Goal: Information Seeking & Learning: Learn about a topic

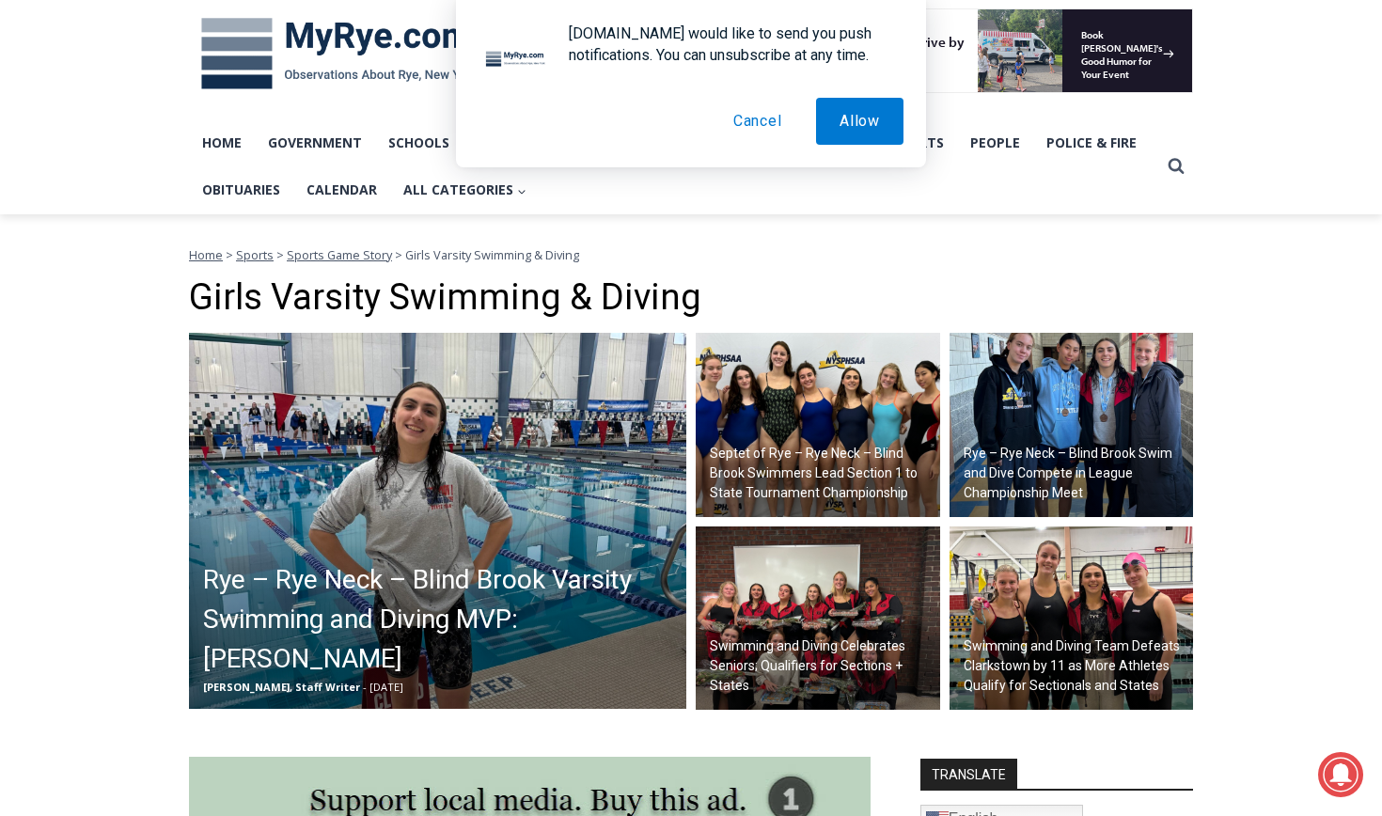
scroll to position [291, 0]
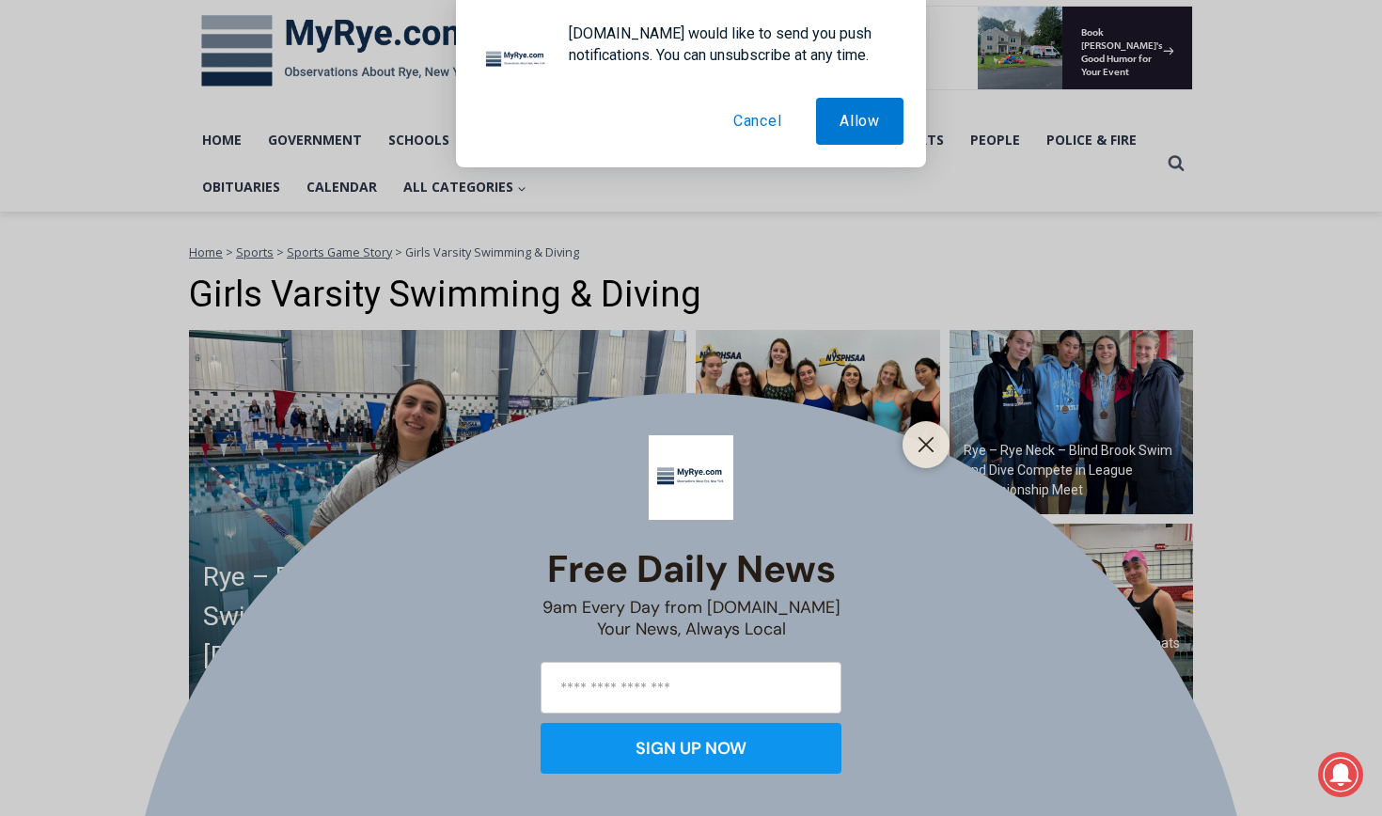
click at [778, 114] on button "Cancel" at bounding box center [758, 121] width 96 height 47
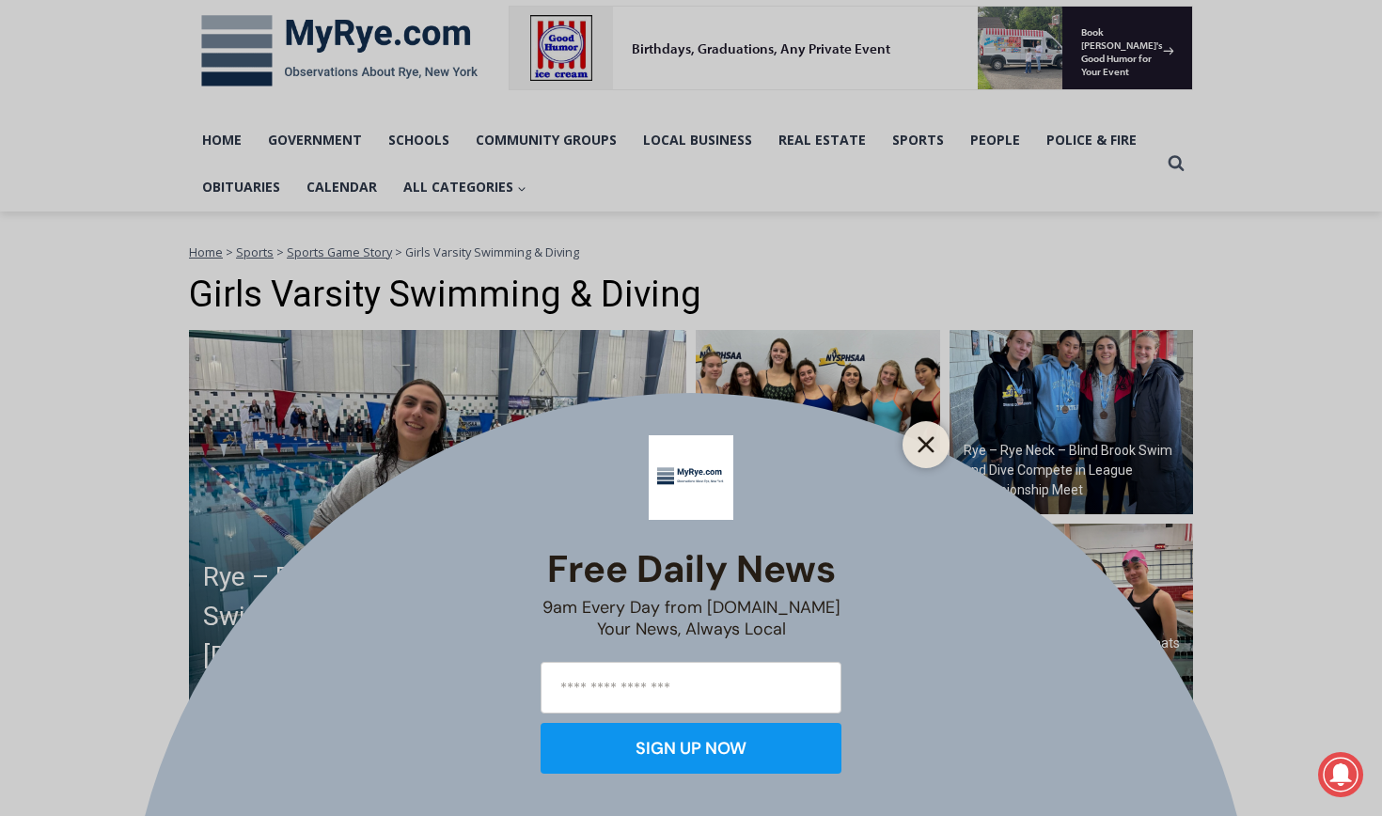
click at [938, 451] on button "Close" at bounding box center [926, 445] width 26 height 26
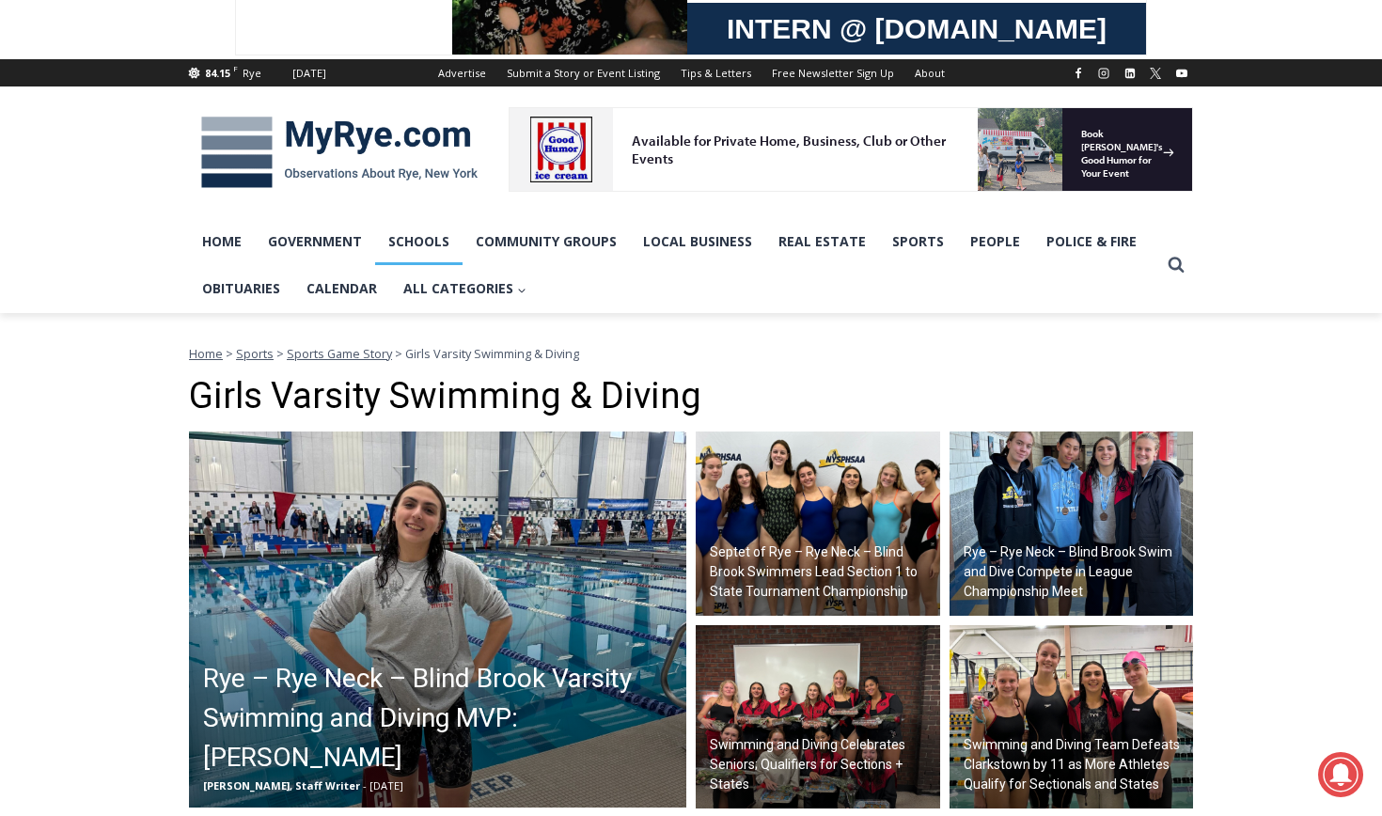
scroll to position [189, 0]
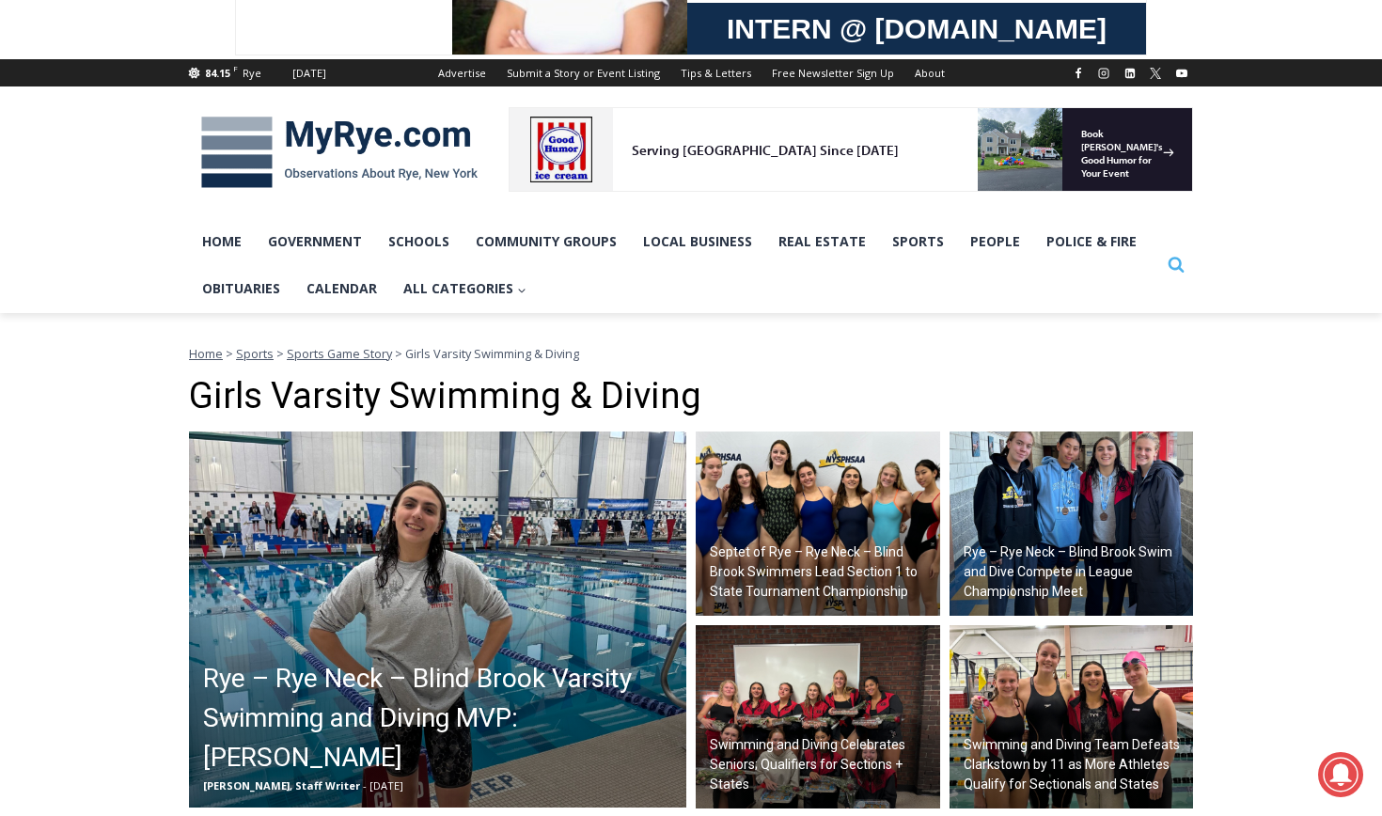
click at [1184, 261] on icon "Search" at bounding box center [1176, 264] width 17 height 17
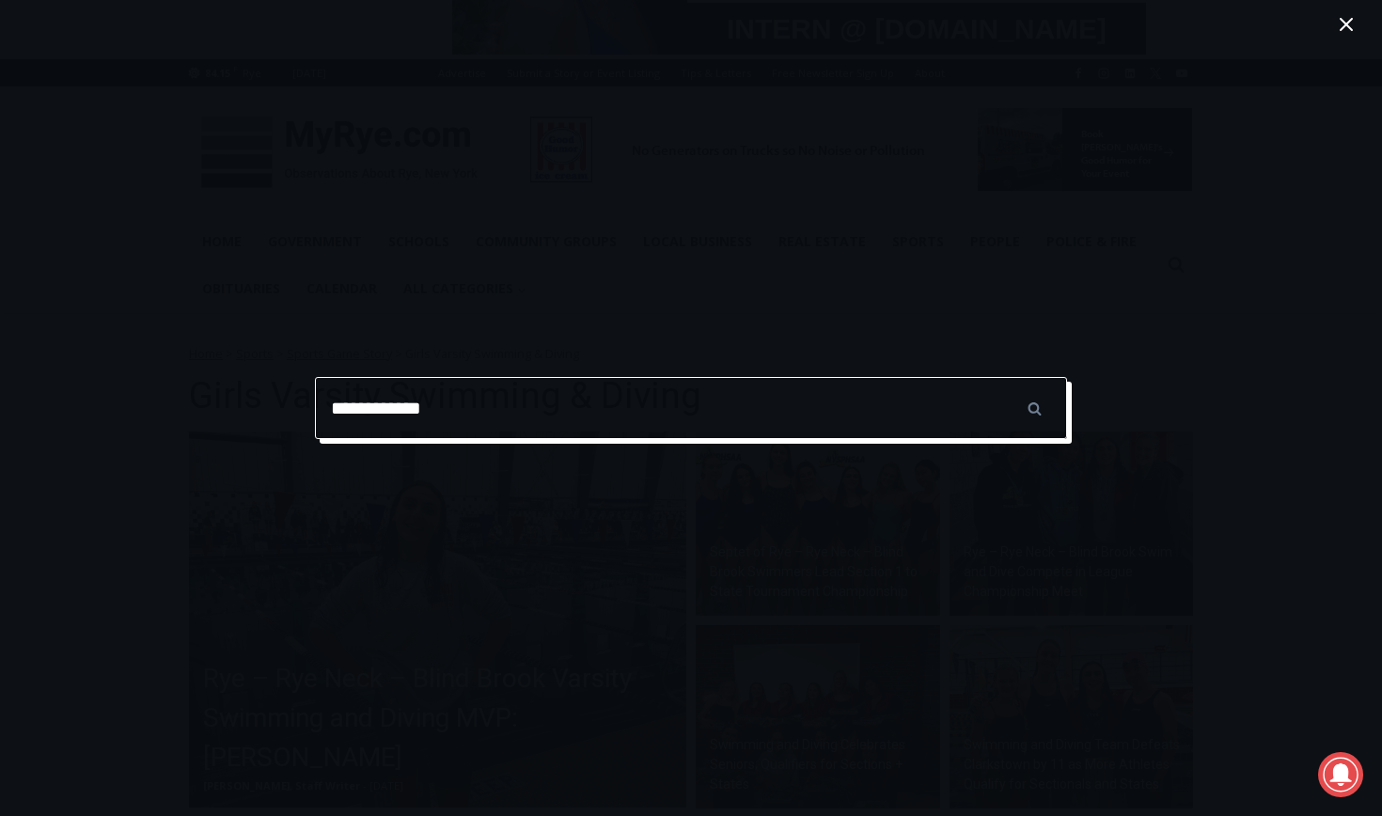
type input "**********"
click at [1035, 408] on input "******" at bounding box center [1035, 408] width 66 height 62
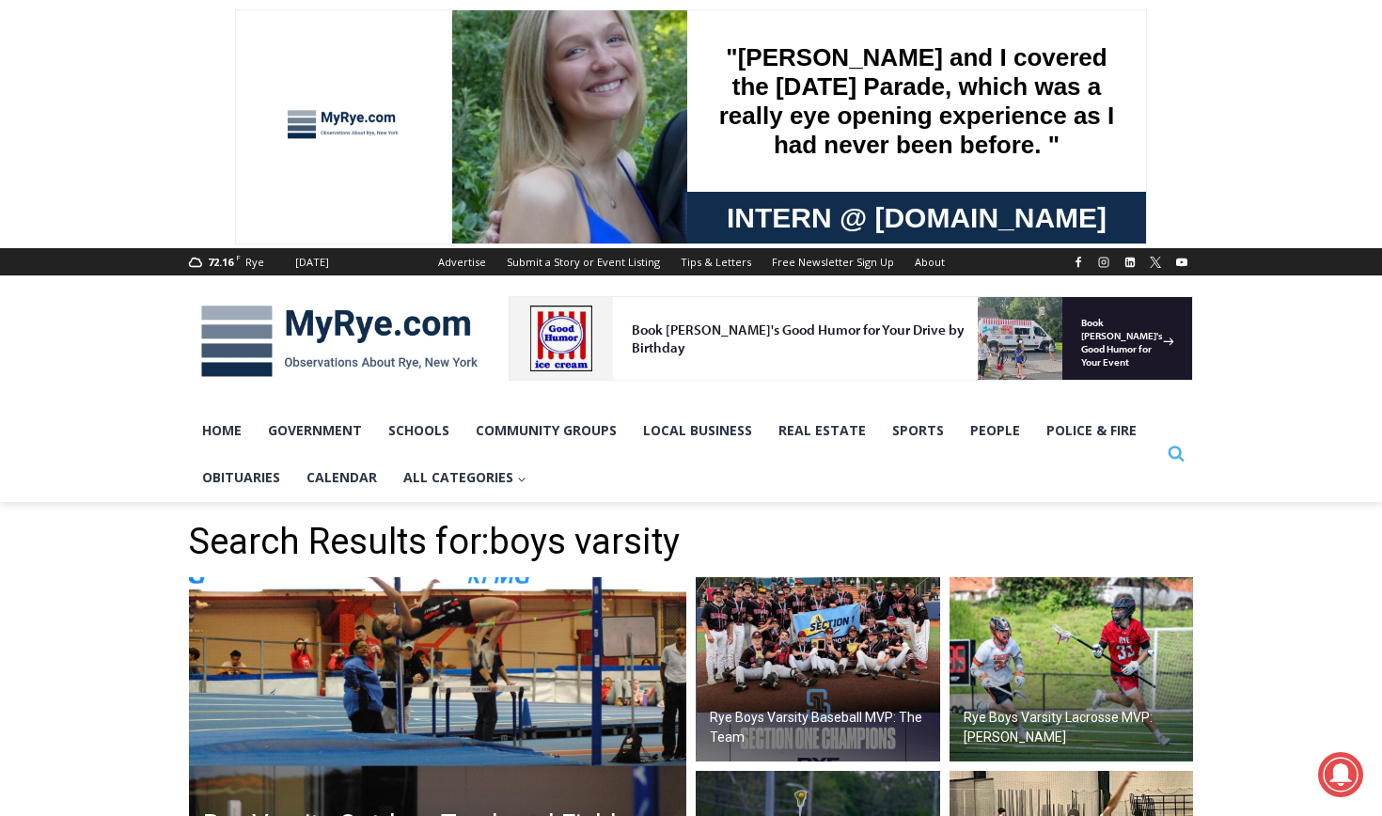
click at [1177, 450] on icon "Search" at bounding box center [1176, 453] width 17 height 17
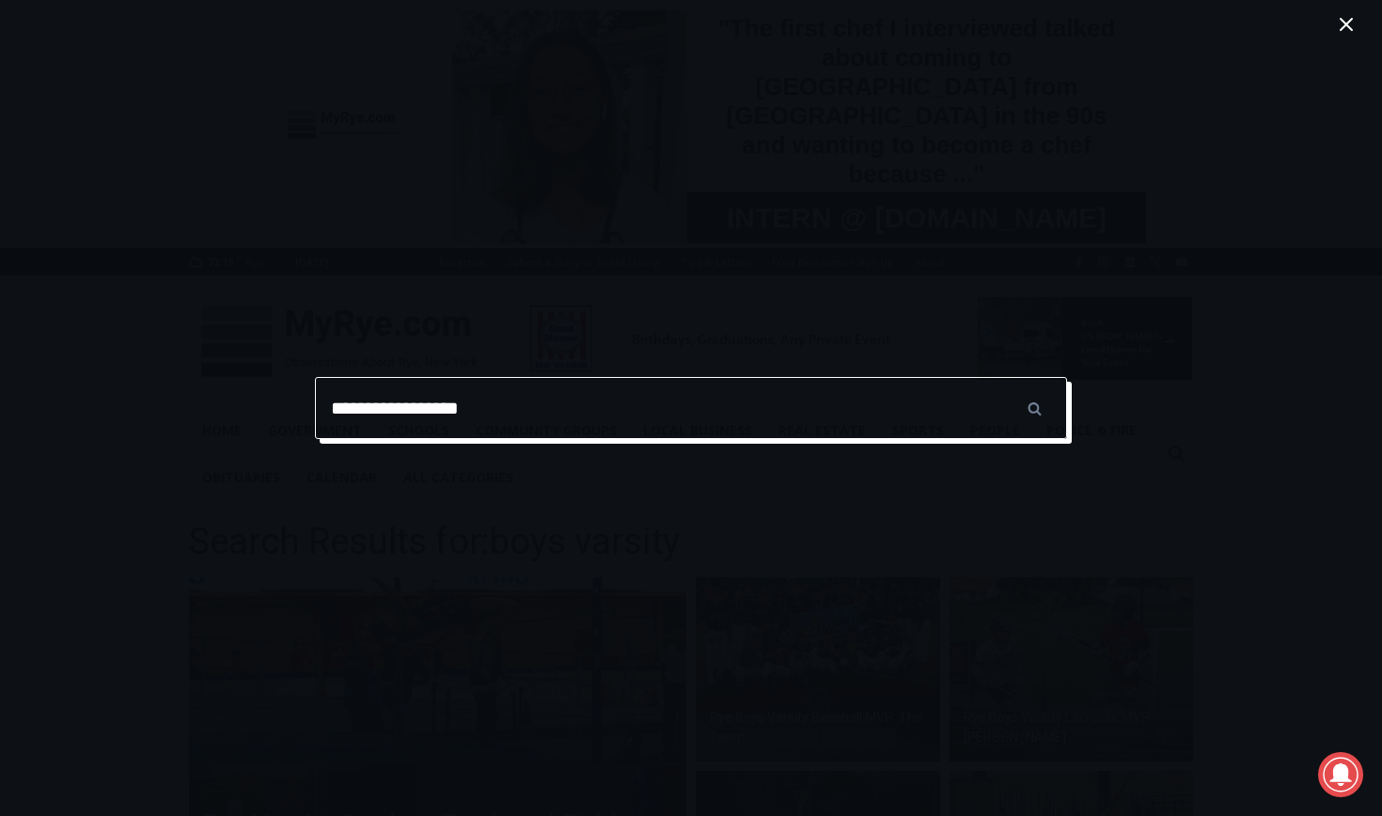
type input "**********"
click at [1035, 408] on input "******" at bounding box center [1035, 408] width 66 height 62
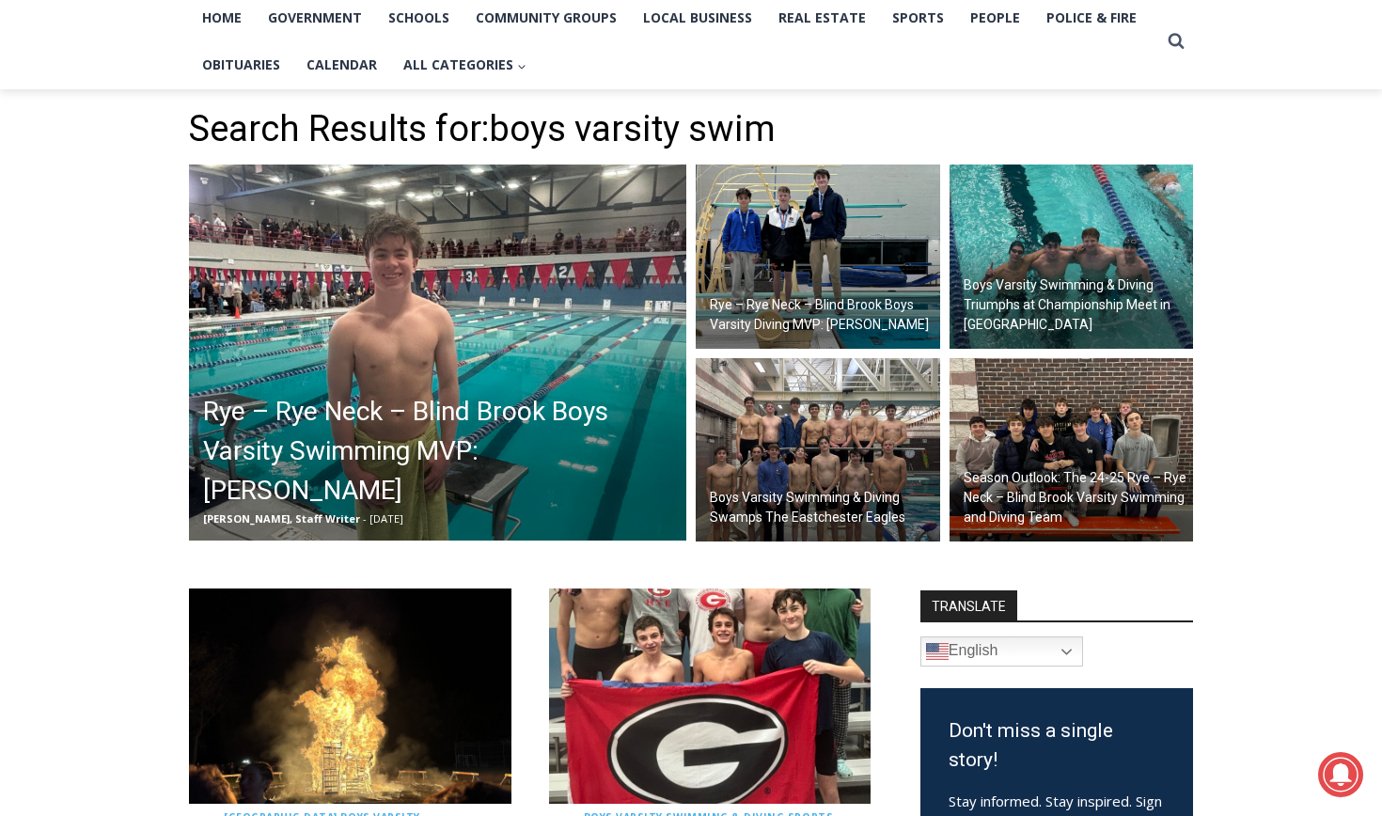
scroll to position [392, 0]
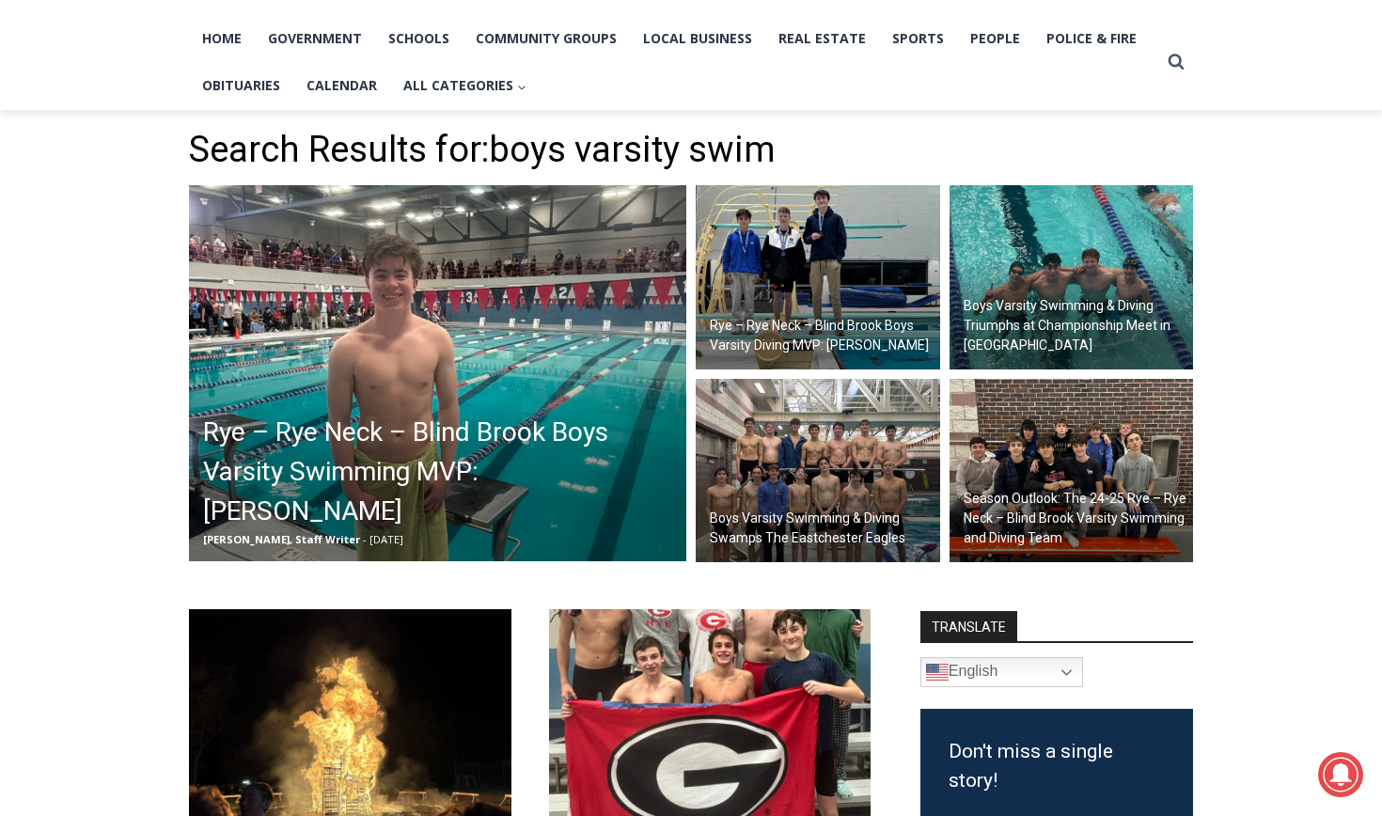
click at [825, 511] on h2 "Boys Varsity Swimming & Diving Swamps The Eastchester Eagles" at bounding box center [823, 528] width 226 height 39
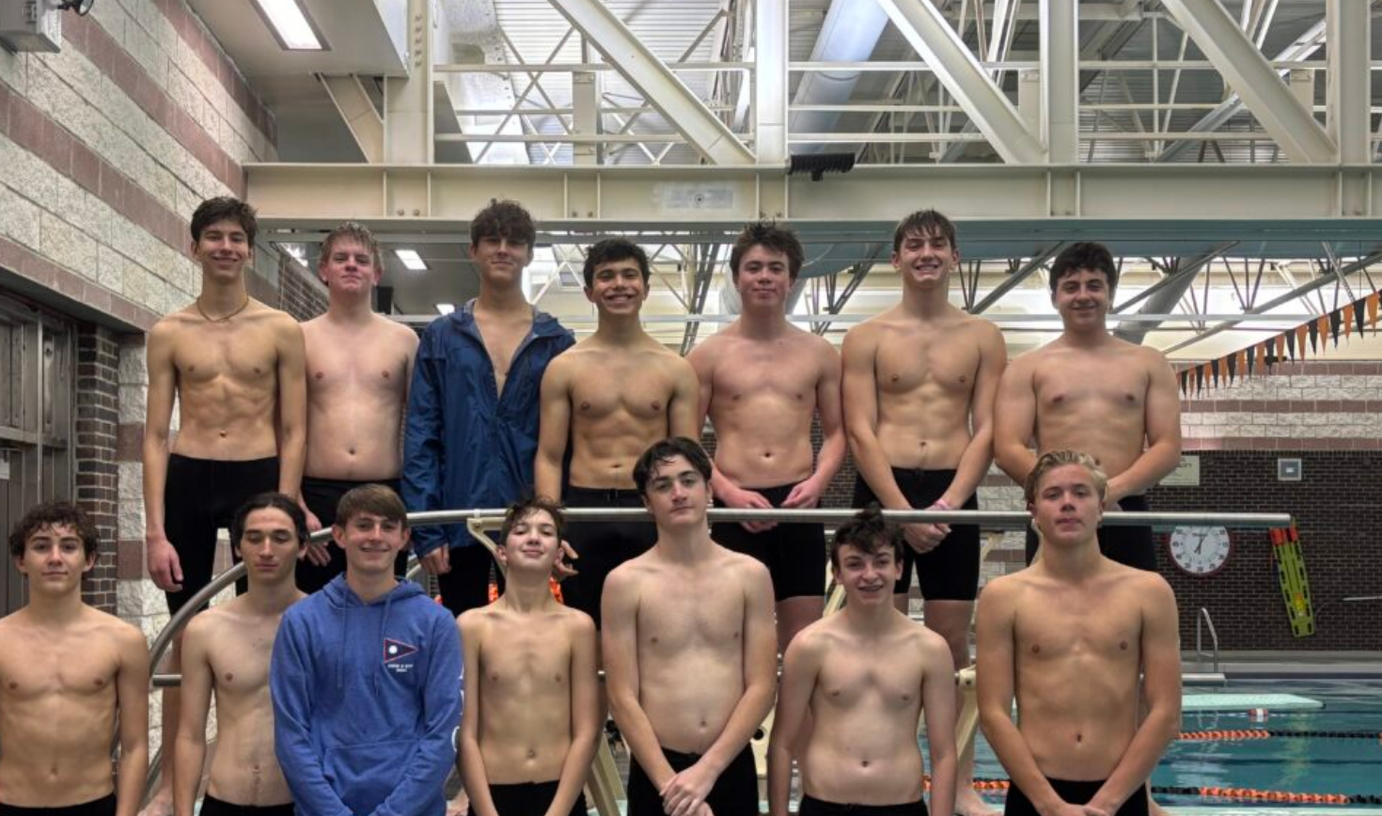
scroll to position [696, 0]
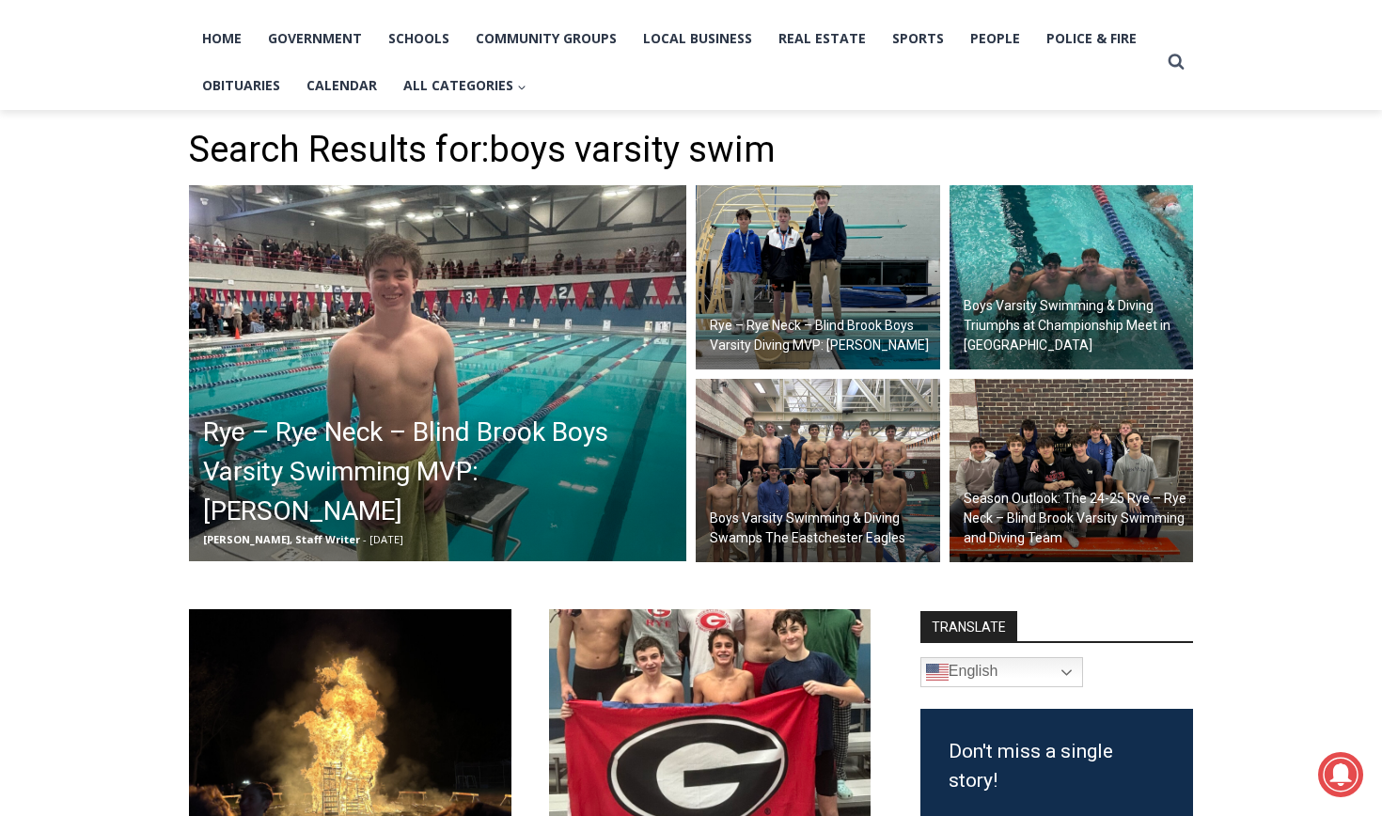
click at [1054, 274] on img at bounding box center [1072, 277] width 245 height 184
click at [1038, 464] on img at bounding box center [1072, 471] width 245 height 184
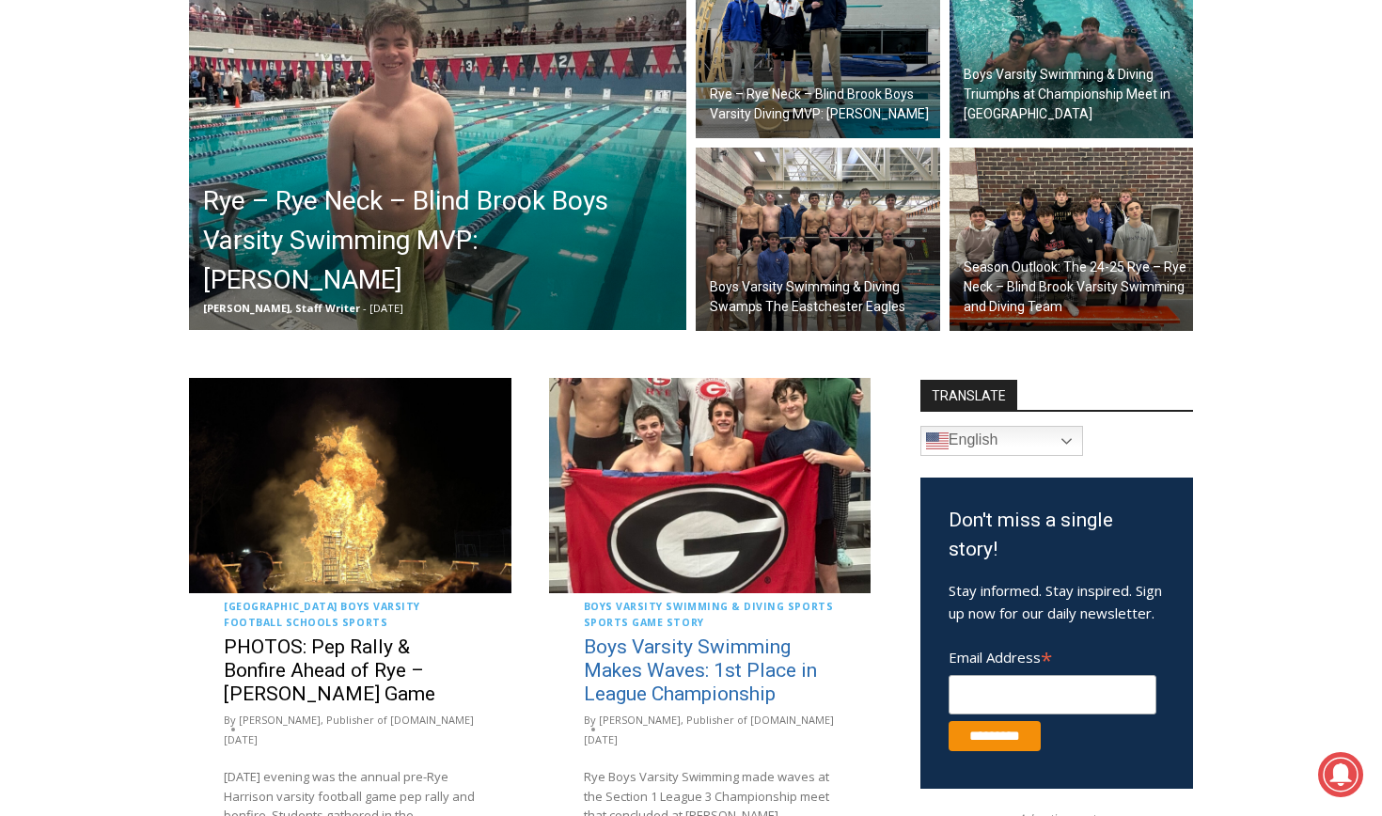
scroll to position [630, 0]
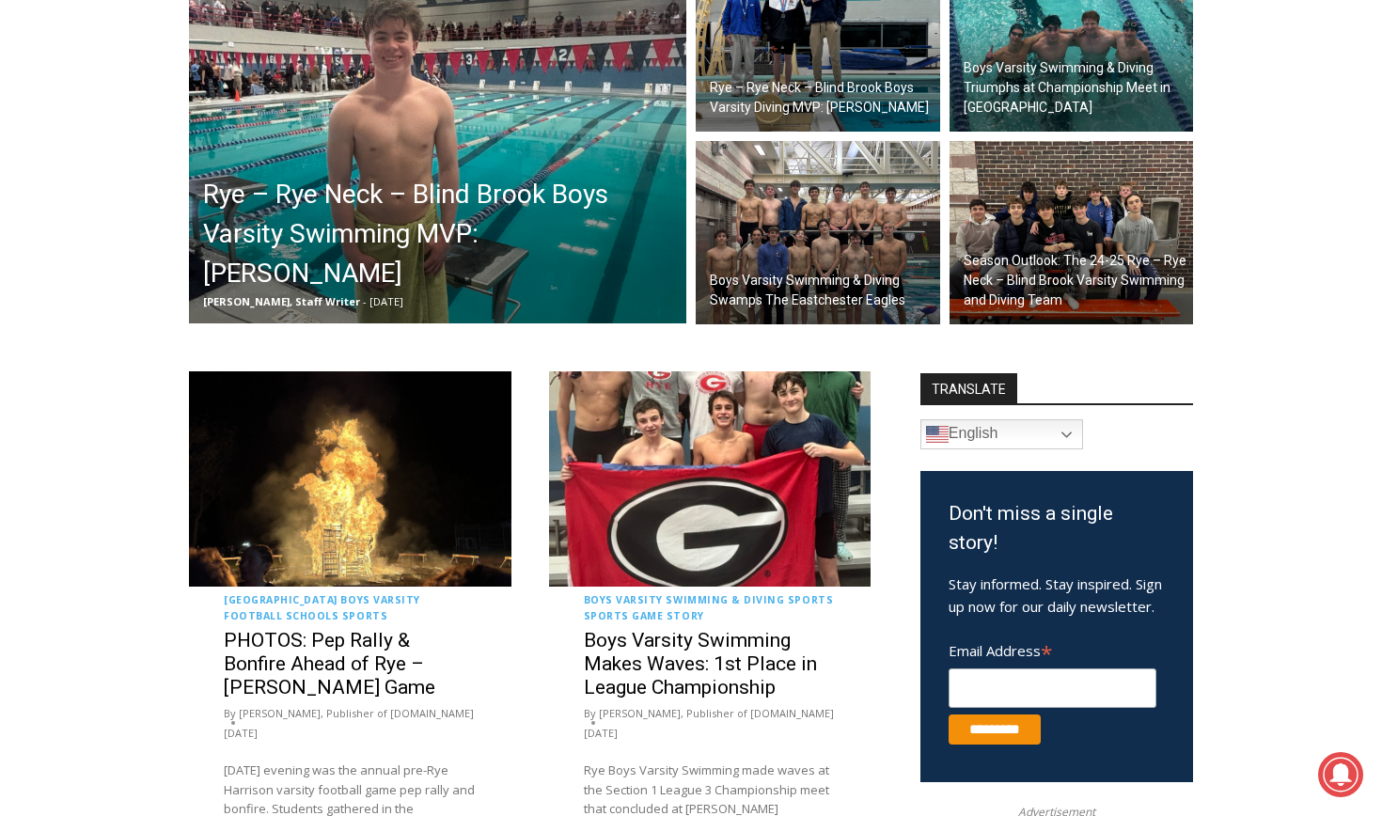
click at [646, 495] on img at bounding box center [710, 478] width 323 height 214
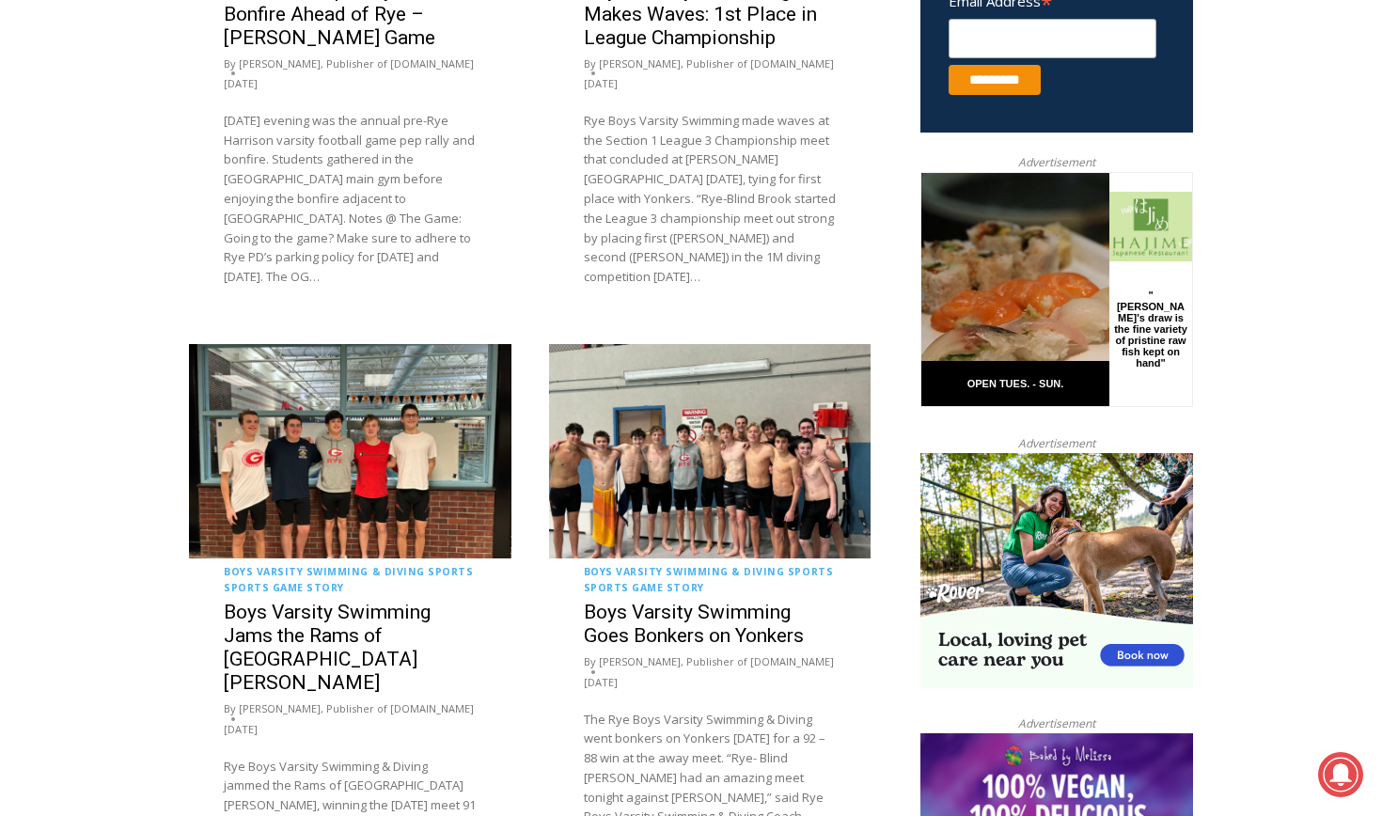
scroll to position [1324, 0]
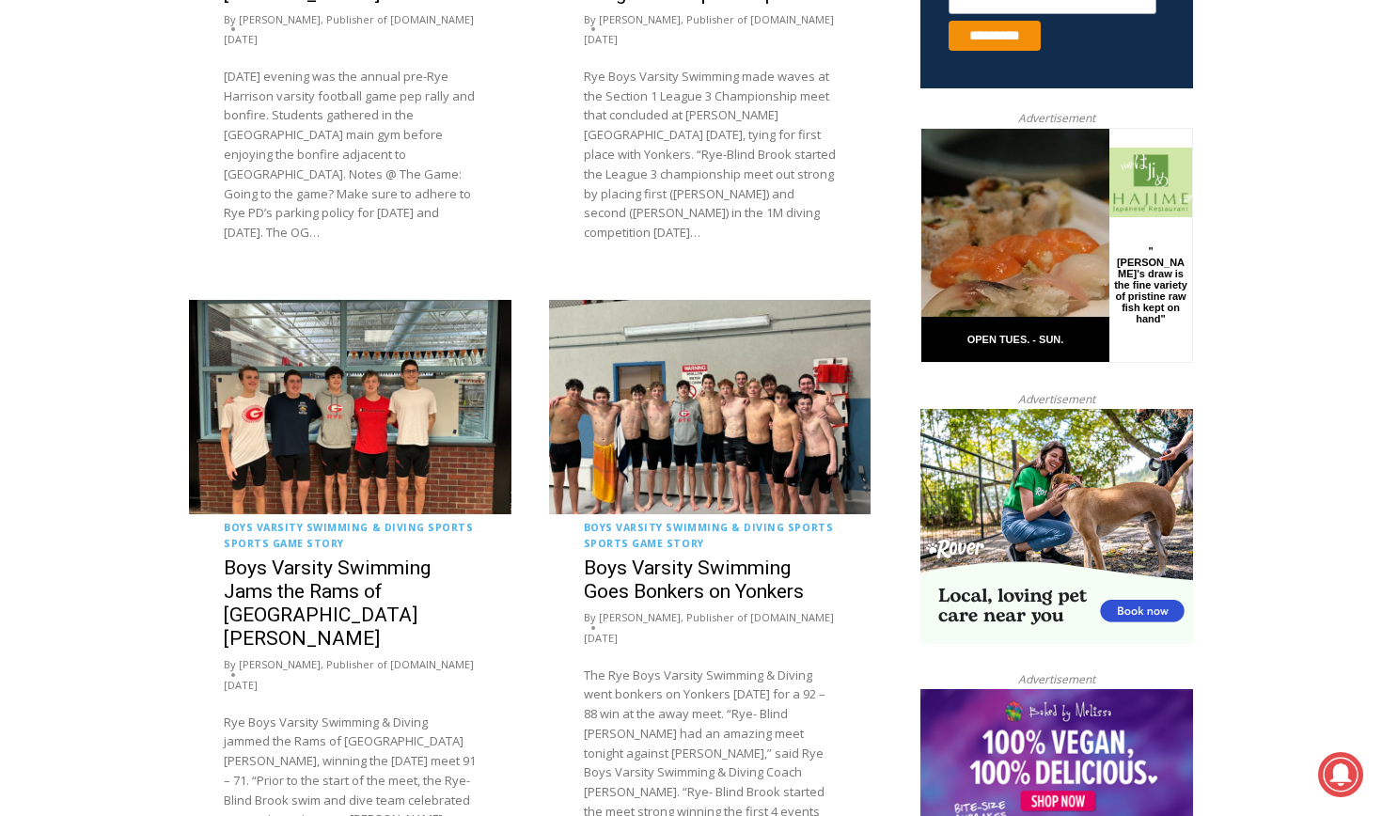
click at [672, 495] on img at bounding box center [710, 407] width 323 height 214
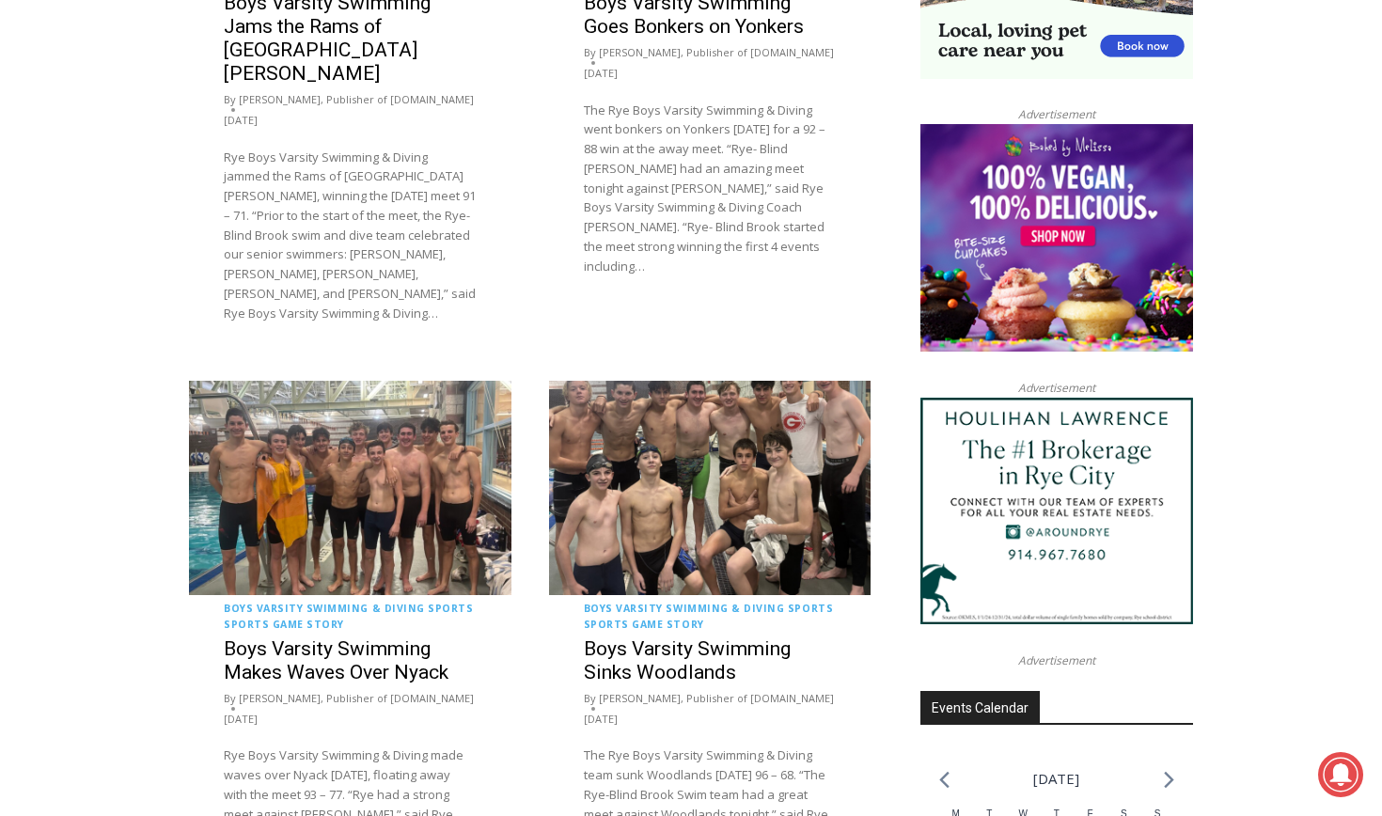
scroll to position [1925, 0]
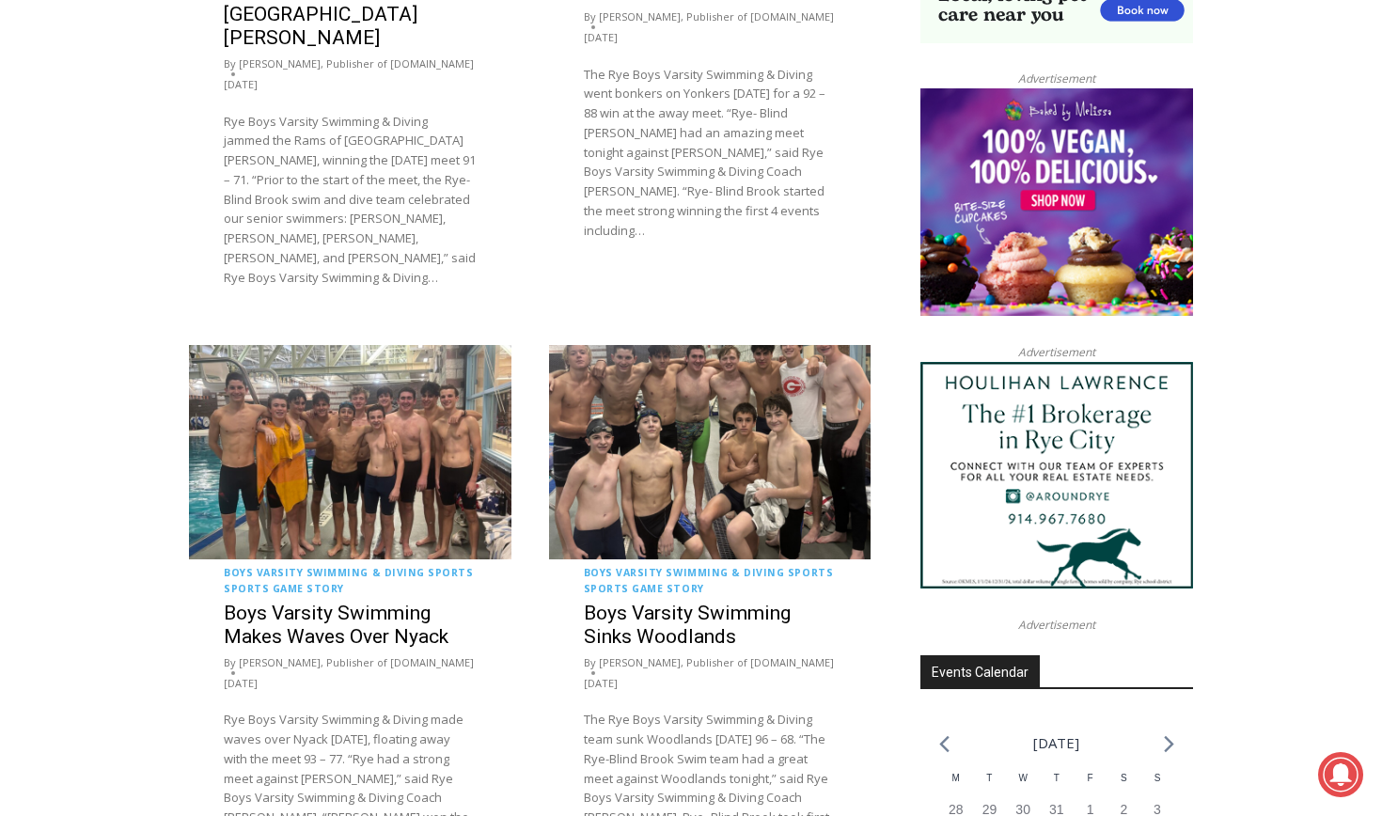
click at [668, 479] on img at bounding box center [710, 452] width 323 height 214
click at [287, 566] on link "Boys Varsity Swimming & Diving" at bounding box center [324, 572] width 201 height 13
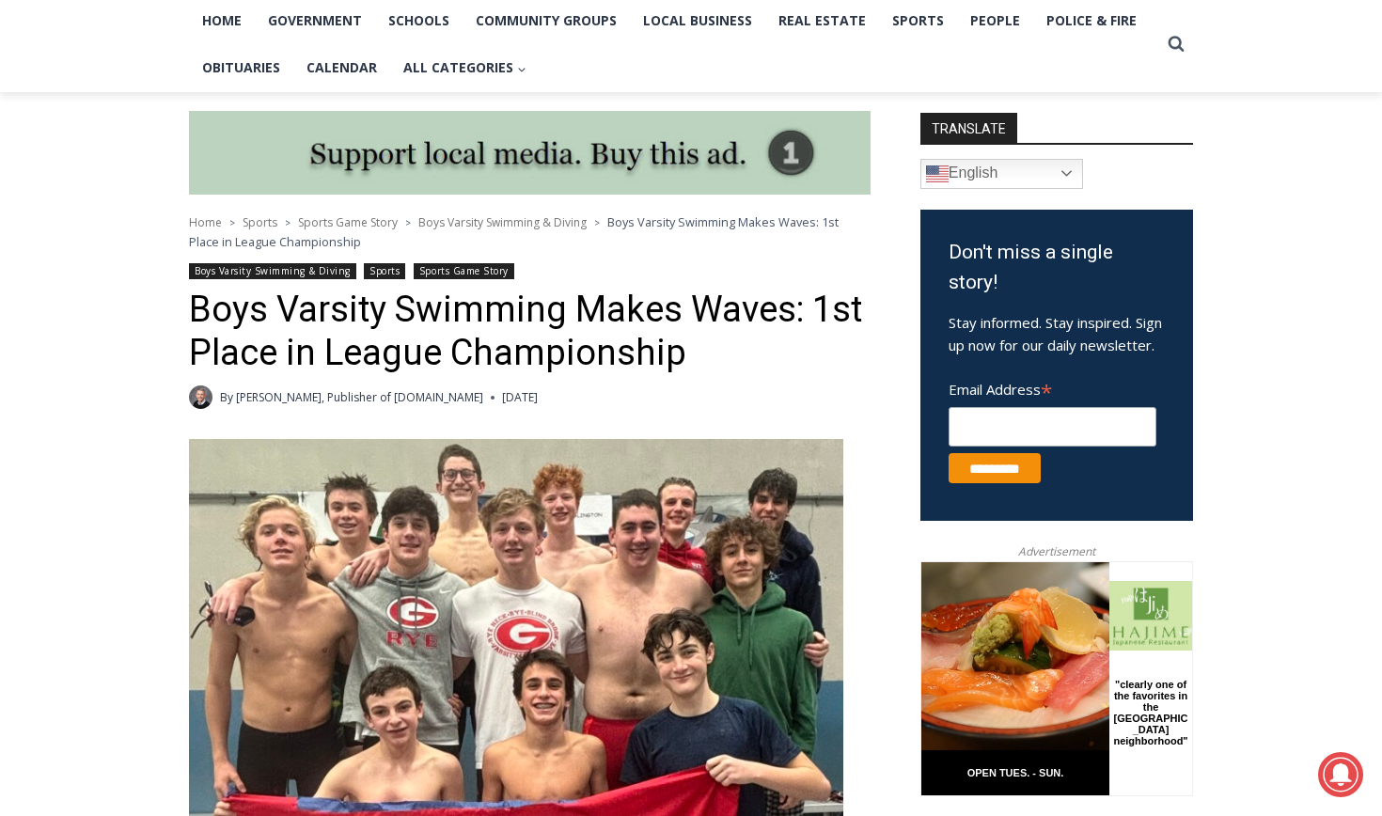
scroll to position [303, 0]
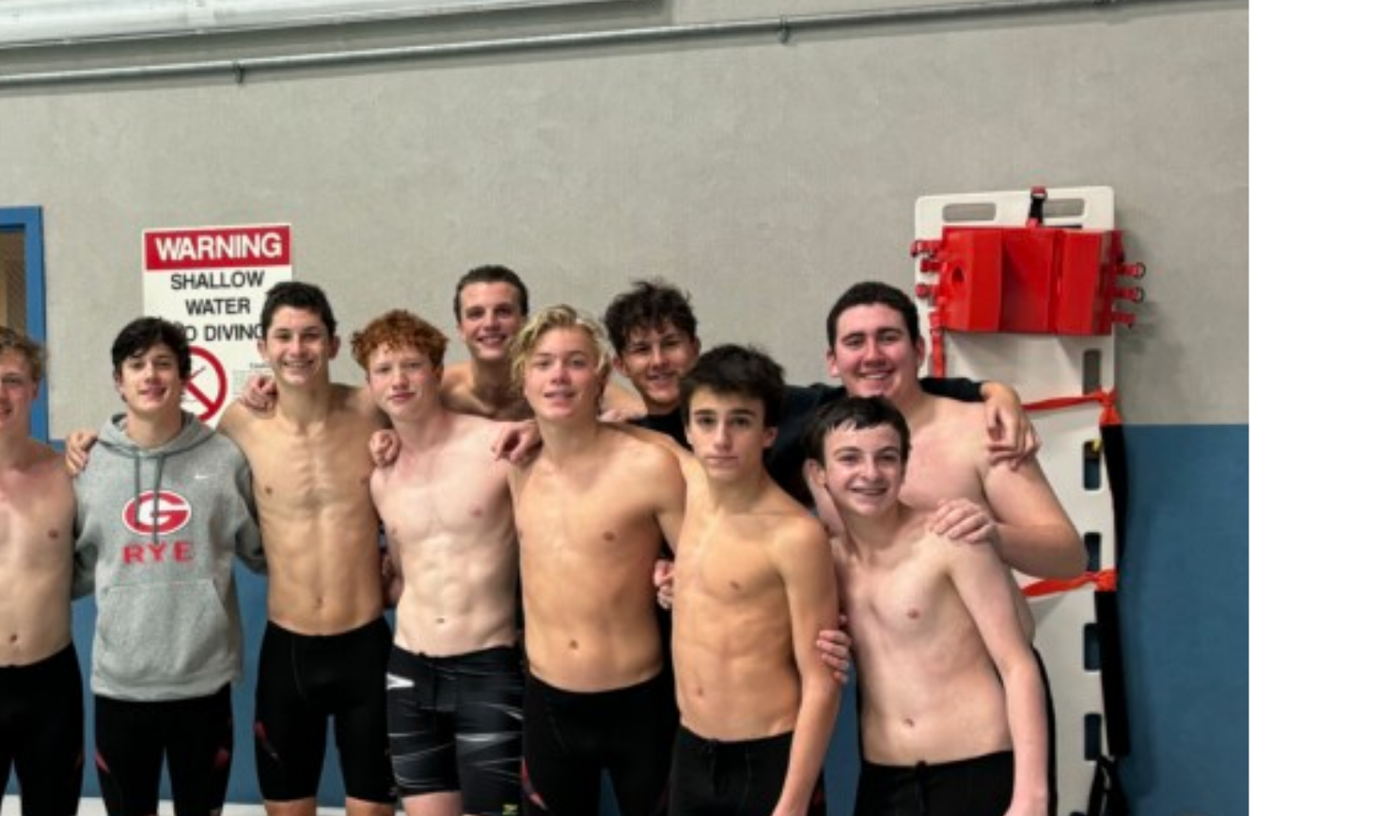
scroll to position [651, 0]
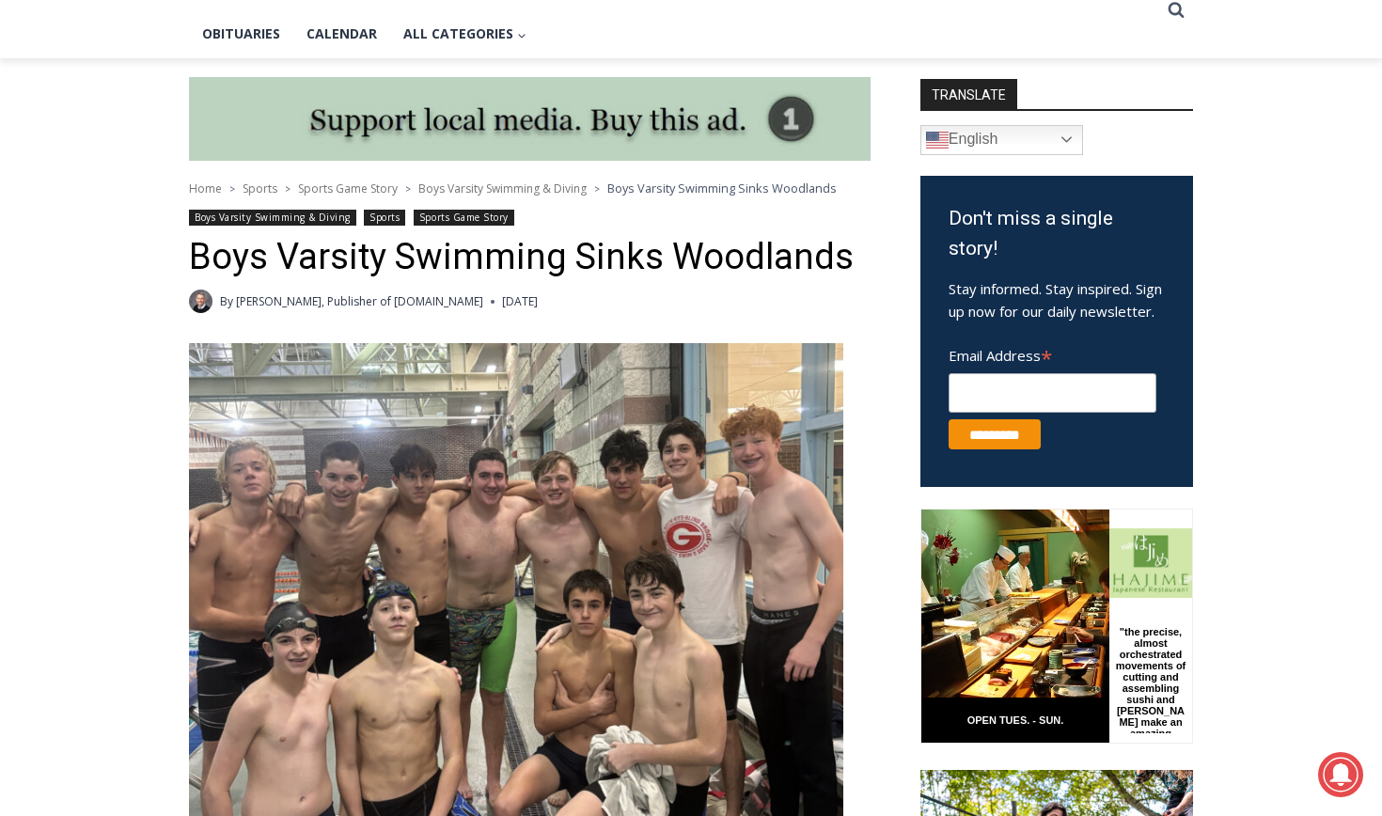
scroll to position [513, 0]
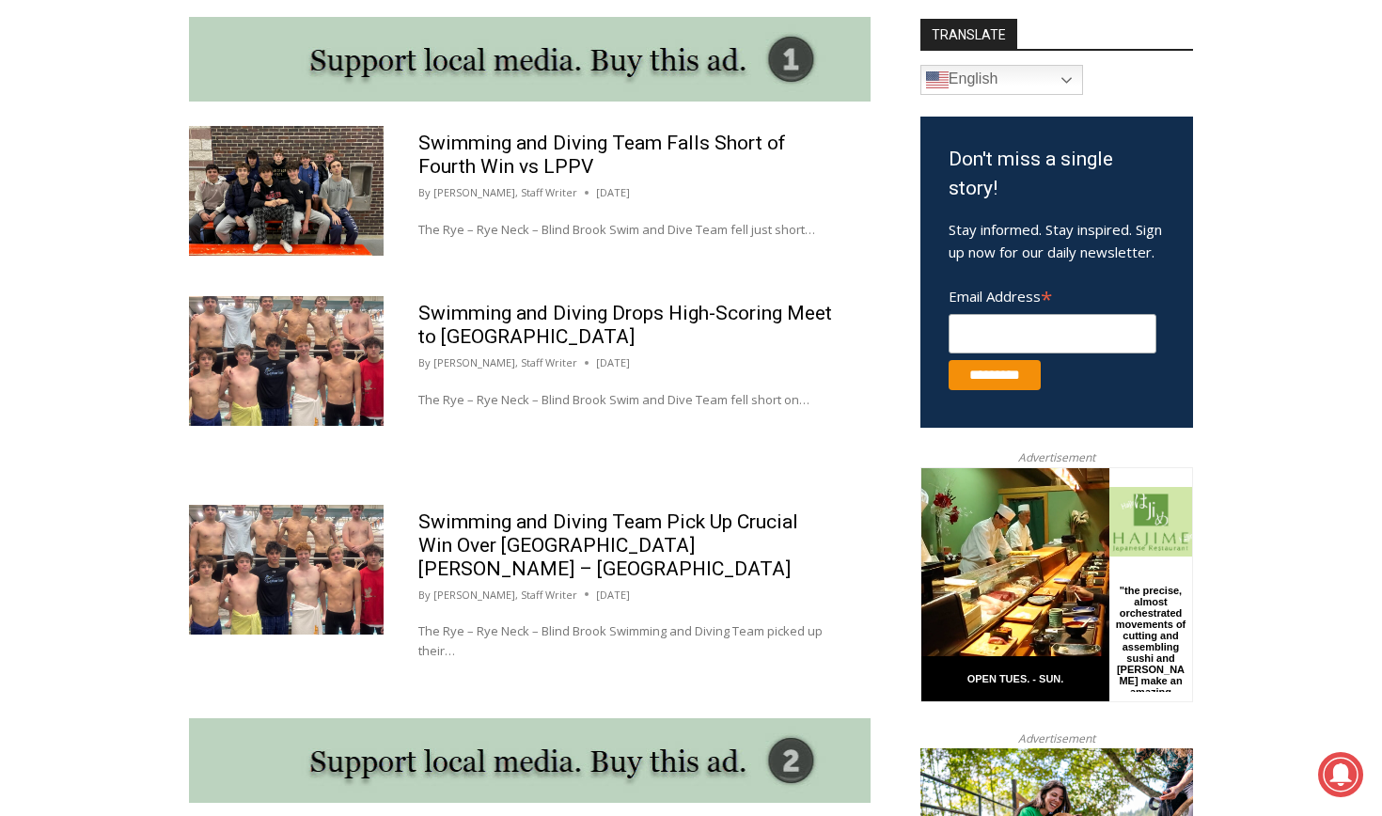
scroll to position [1009, 0]
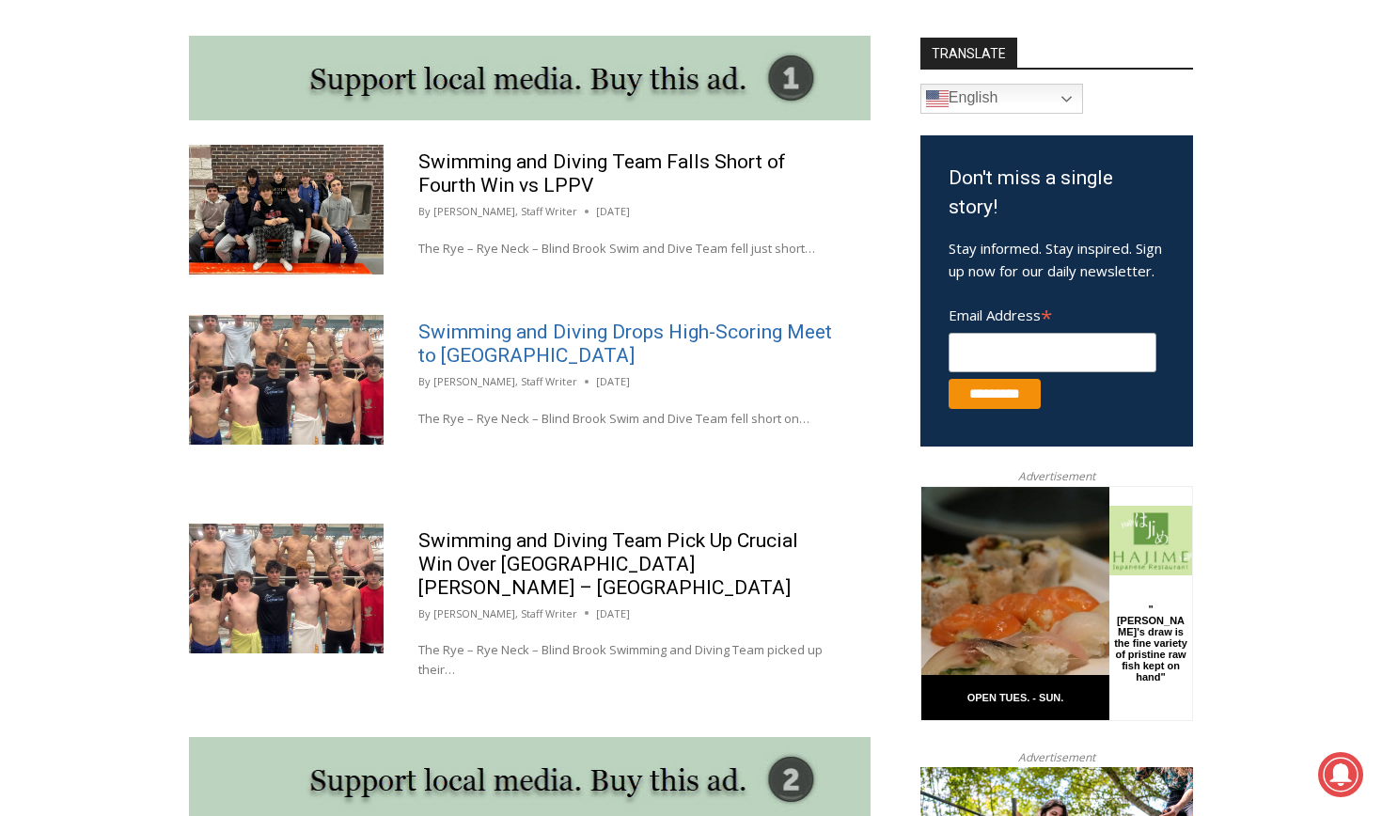
click at [464, 337] on link "Swimming and Diving Drops High-Scoring Meet to Arlington" at bounding box center [626, 344] width 414 height 46
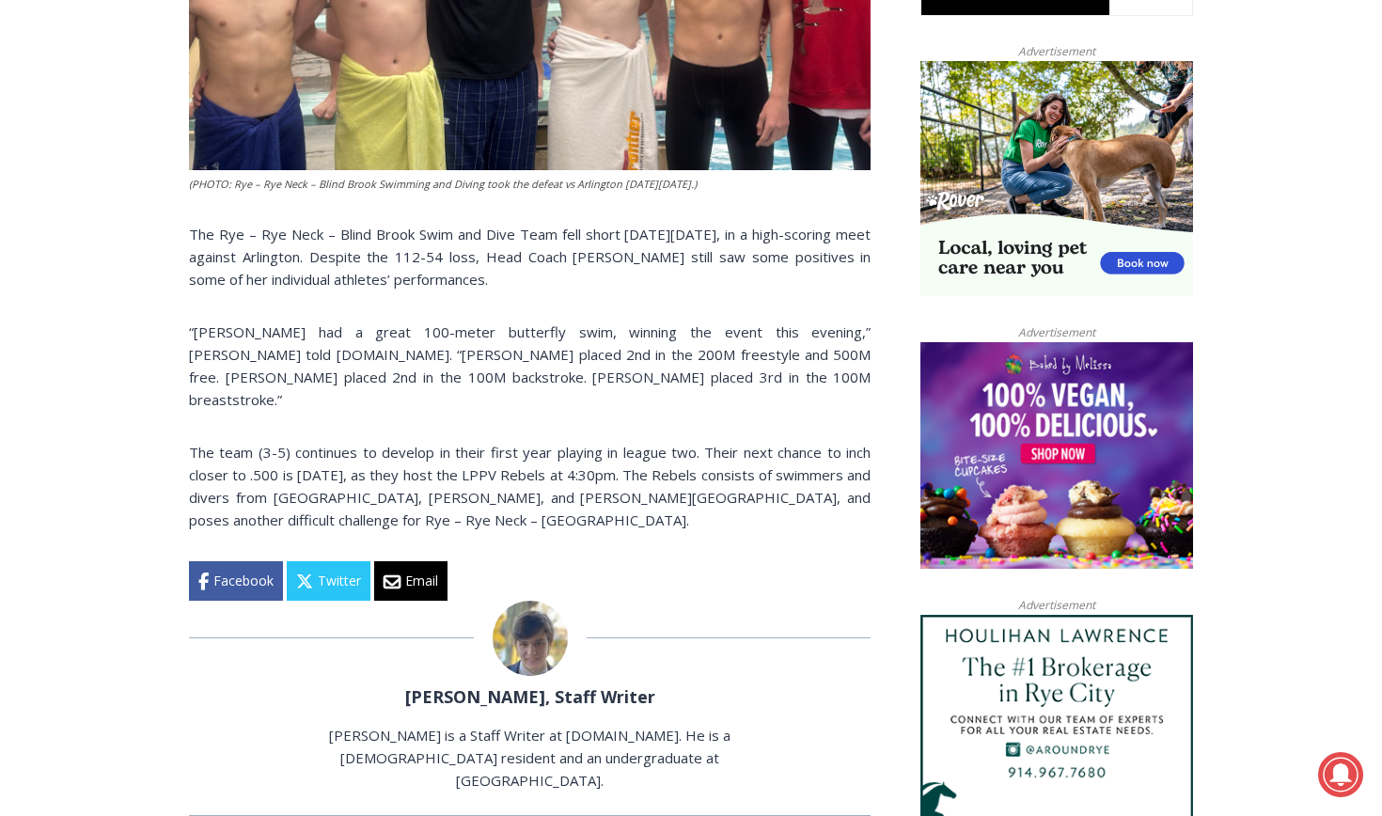
scroll to position [1271, 0]
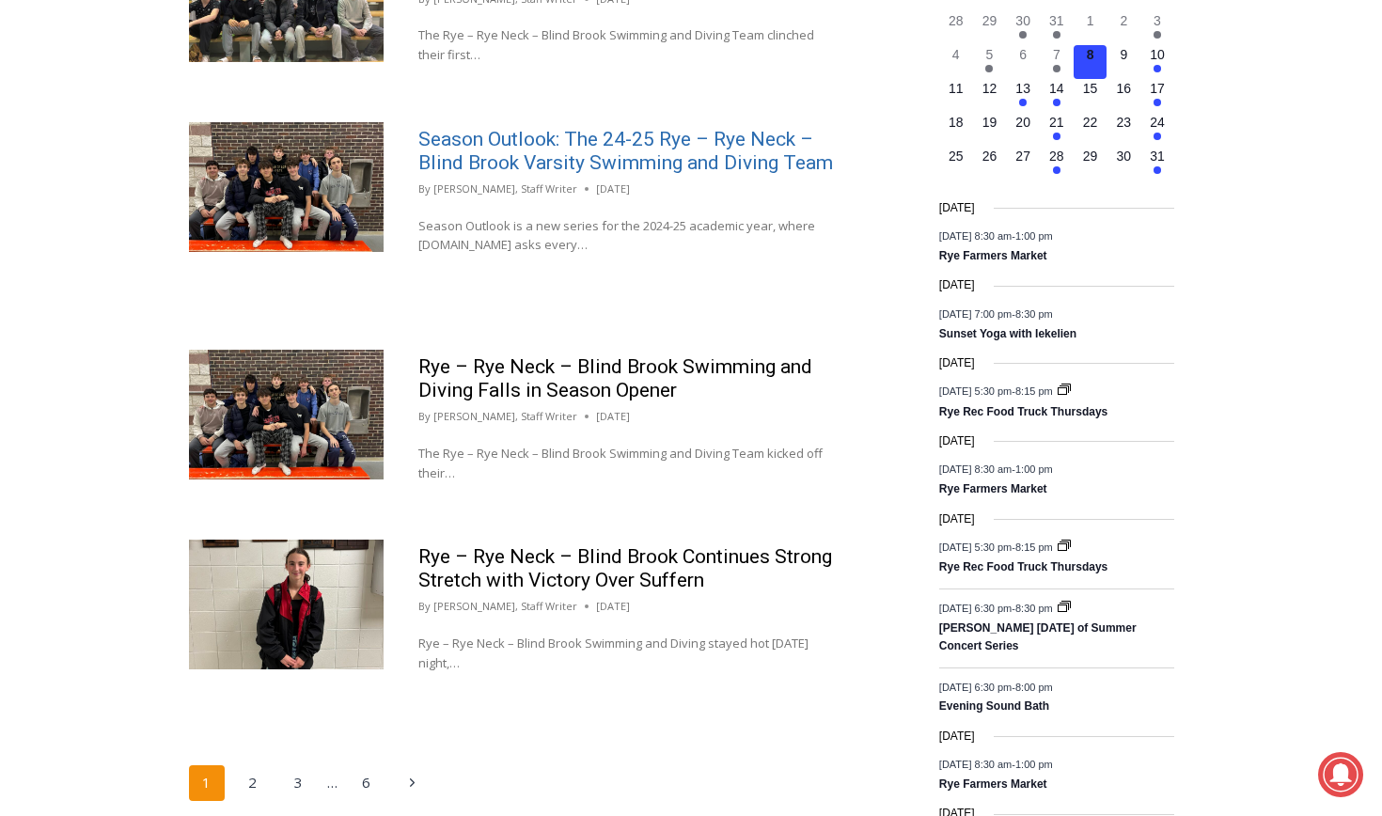
scroll to position [1178, 0]
